Goal: Navigation & Orientation: Go to known website

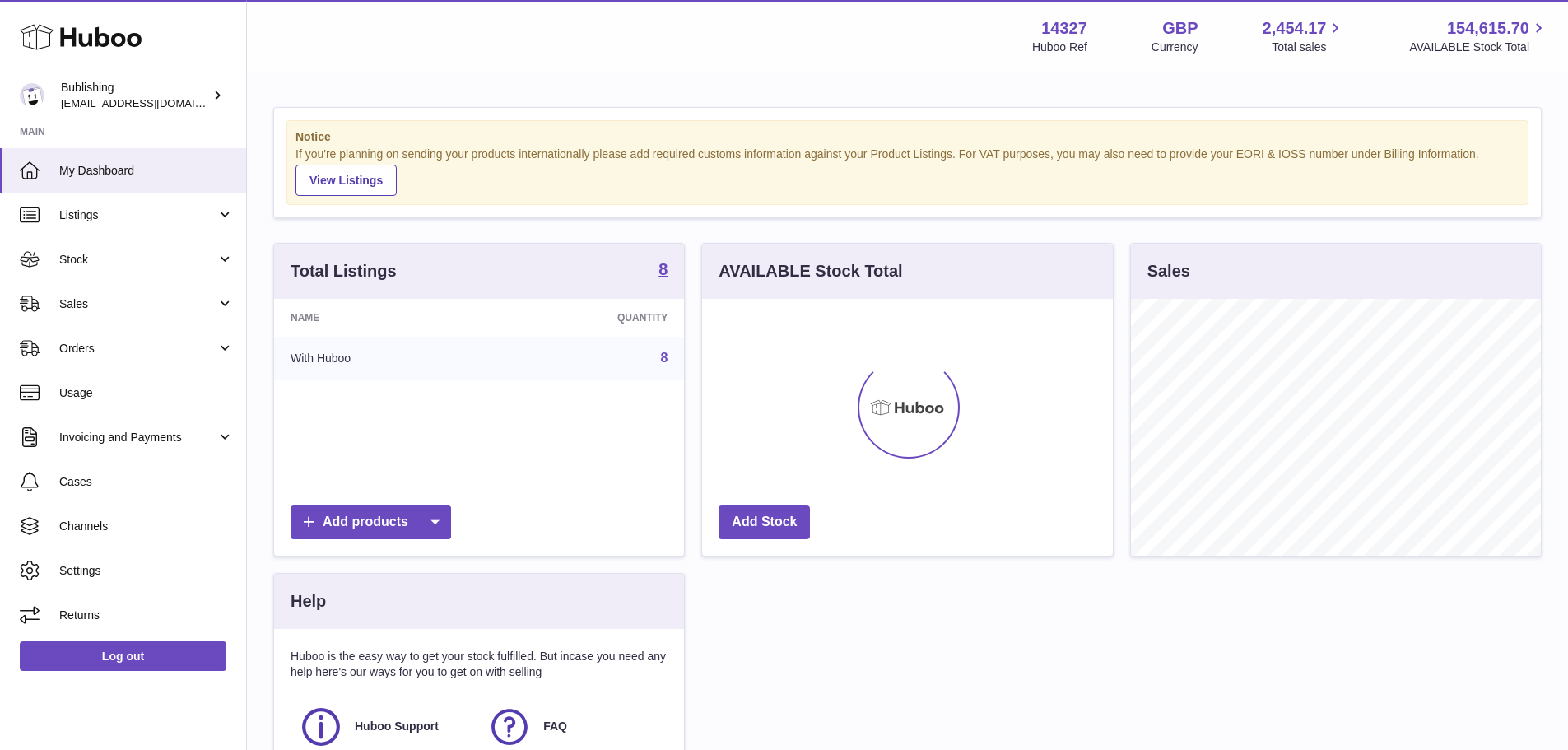
scroll to position [257, 411]
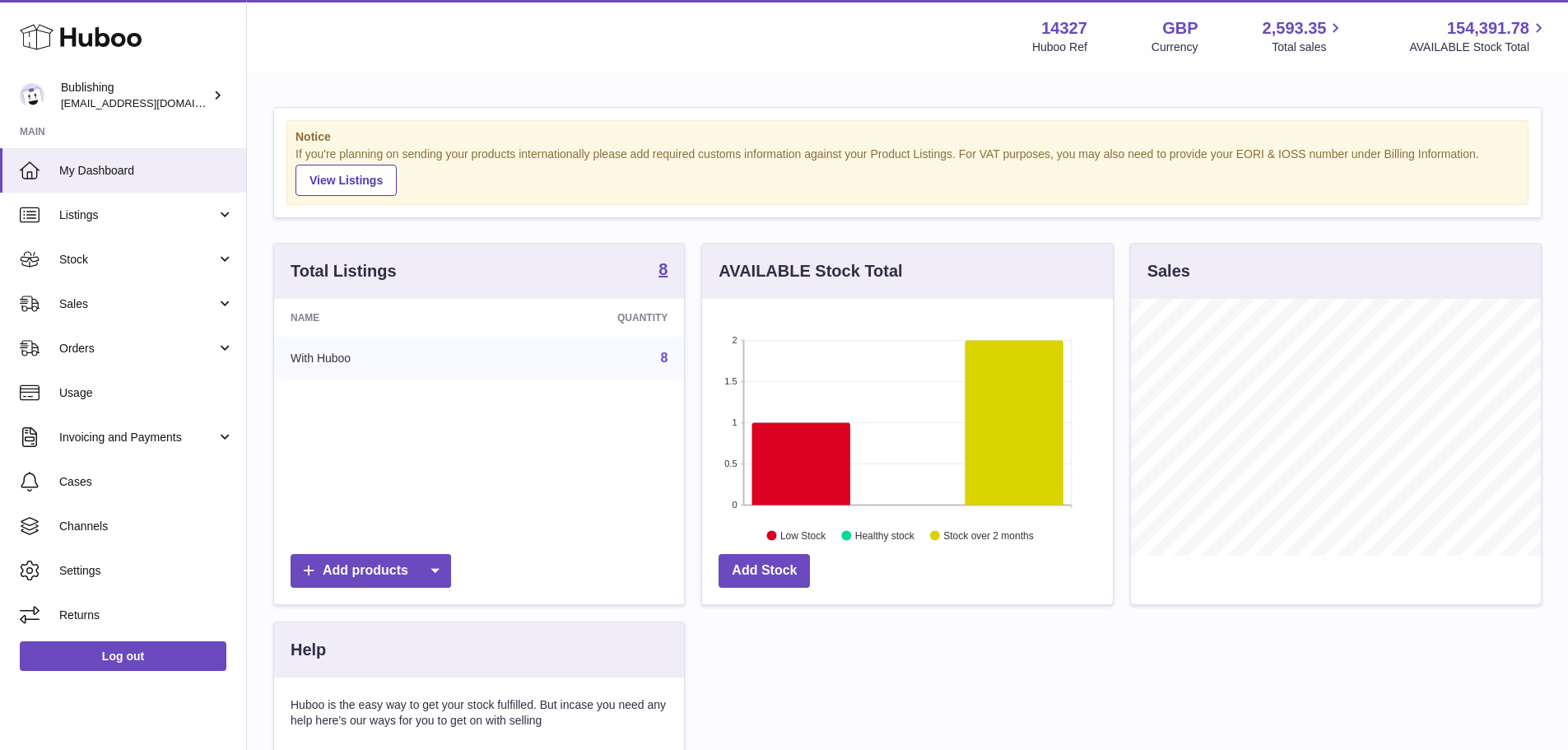
scroll to position [257, 411]
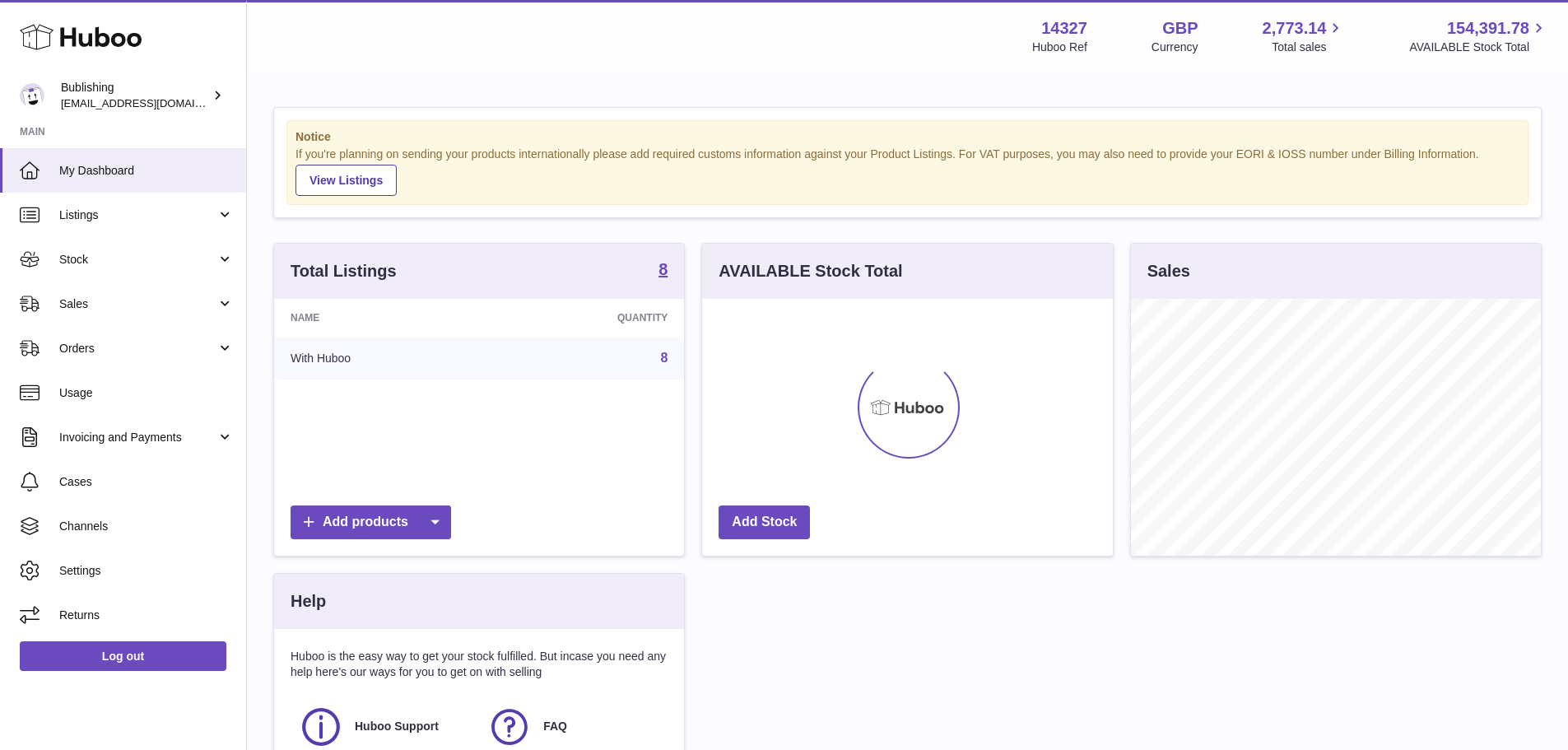
scroll to position [257, 411]
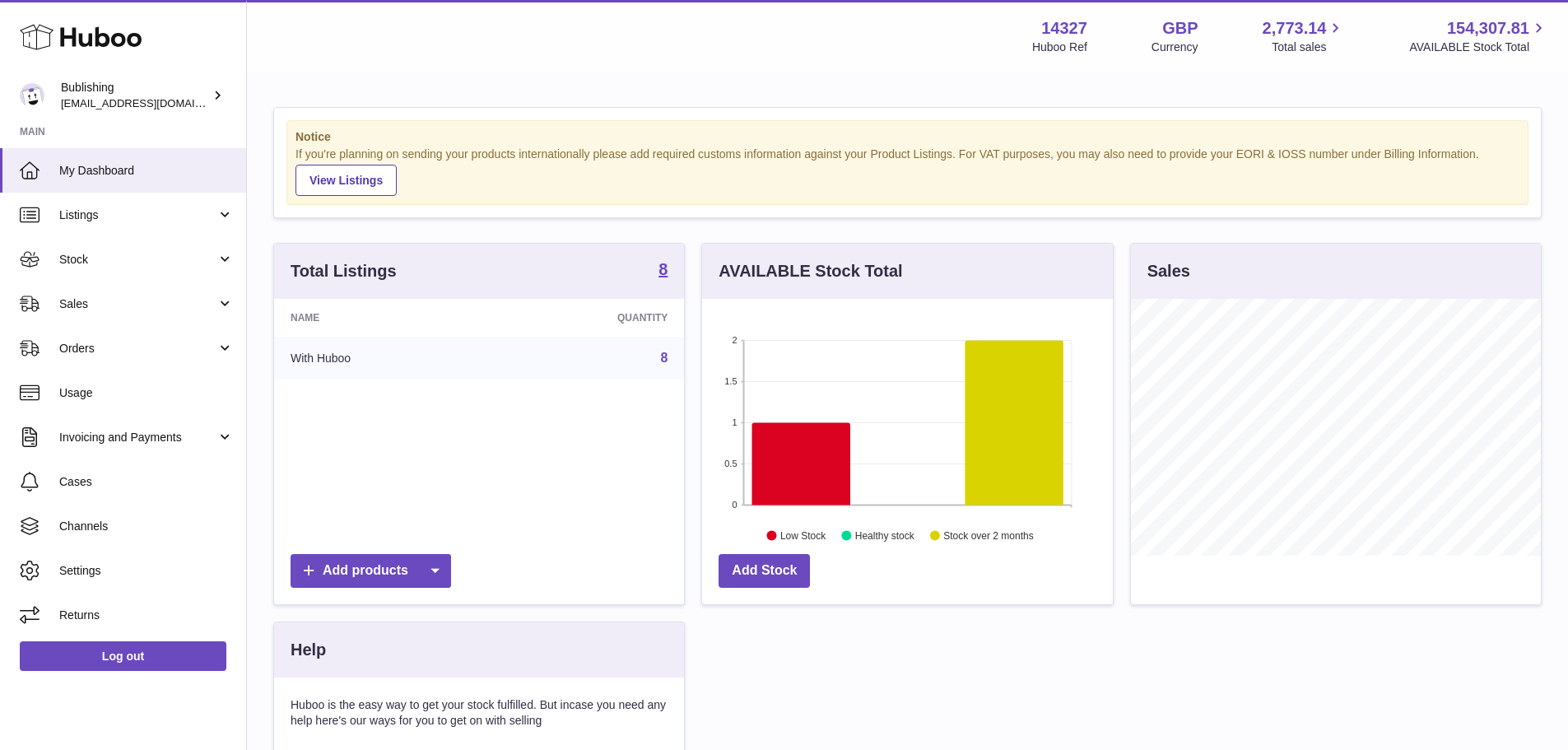
scroll to position [257, 411]
